Goal: Information Seeking & Learning: Learn about a topic

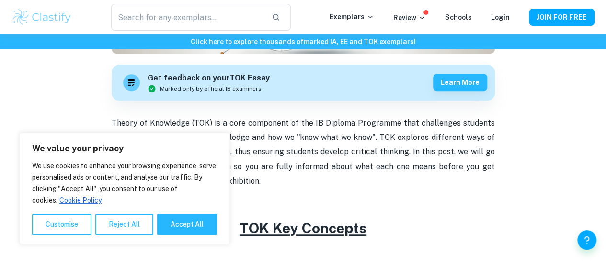
scroll to position [272, 0]
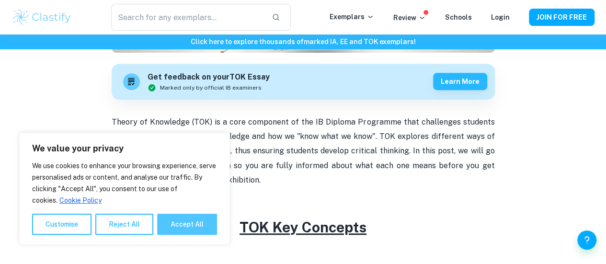
click at [184, 222] on button "Accept All" at bounding box center [187, 223] width 60 height 21
checkbox input "true"
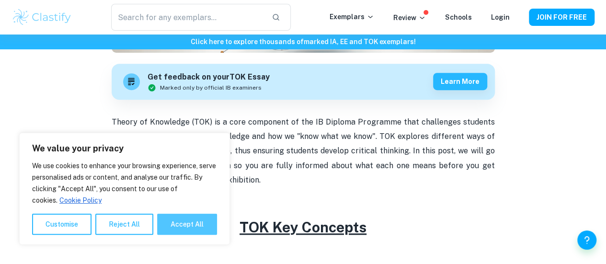
checkbox input "true"
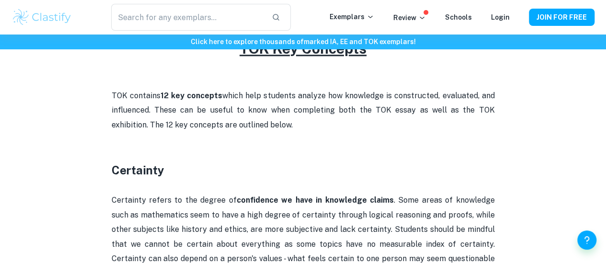
scroll to position [447, 0]
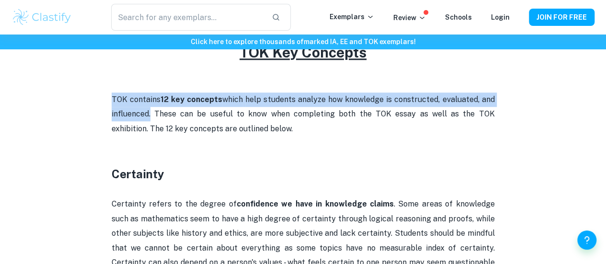
drag, startPoint x: 109, startPoint y: 102, endPoint x: 151, endPoint y: 116, distance: 44.4
copy p "TOK contains 12 key concepts which help students analyze how knowledge is const…"
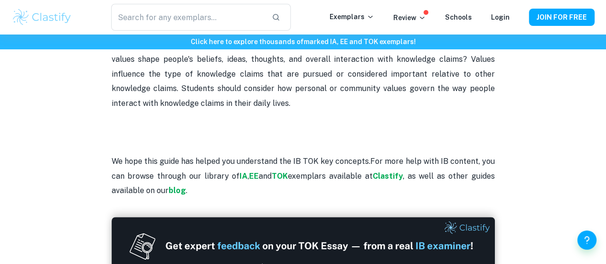
scroll to position [2050, 0]
